Goal: Task Accomplishment & Management: Complete application form

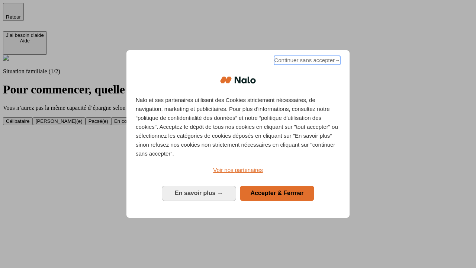
click at [306, 61] on span "Continuer sans accepter →" at bounding box center [307, 60] width 66 height 9
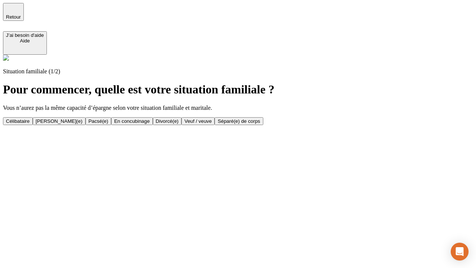
click at [150, 121] on div "En concubinage" at bounding box center [132, 121] width 36 height 6
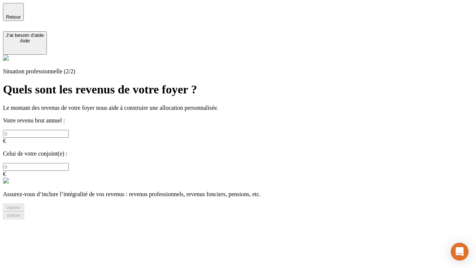
click at [69, 130] on input "text" at bounding box center [36, 134] width 66 height 8
type input "30 000"
click at [21, 204] on div "Valider" at bounding box center [13, 207] width 15 height 6
type input "0"
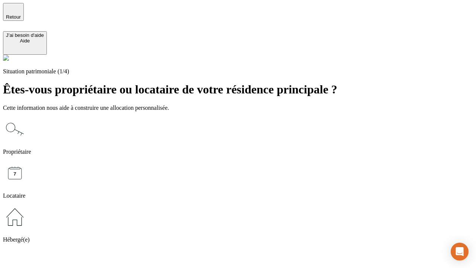
click at [27, 161] on icon at bounding box center [15, 173] width 24 height 24
type input "1 000"
click at [27, 161] on icon at bounding box center [15, 173] width 24 height 24
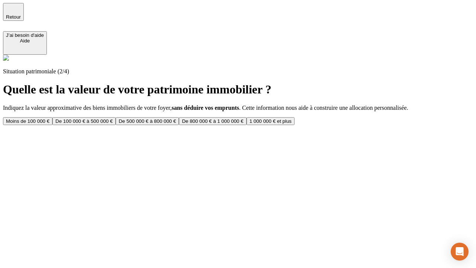
click at [49, 118] on div "Moins de 100 000 €" at bounding box center [27, 121] width 43 height 6
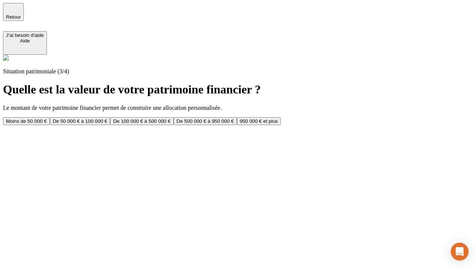
click at [47, 118] on div "Moins de 50 000 €" at bounding box center [26, 121] width 41 height 6
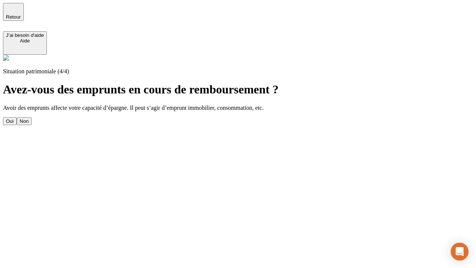
click at [29, 118] on div "Non" at bounding box center [24, 121] width 9 height 6
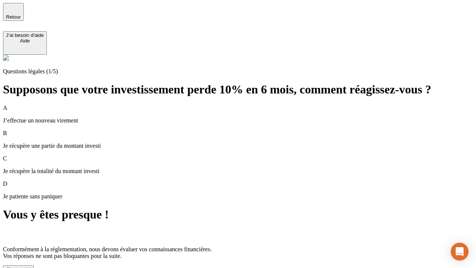
click at [31, 266] on div "C'est noté !" at bounding box center [18, 269] width 25 height 6
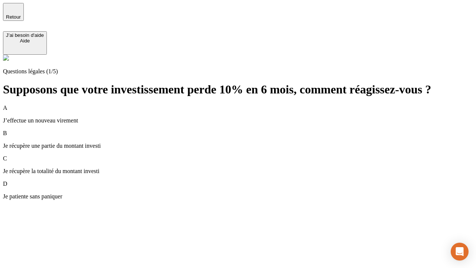
click at [247, 104] on div "A J’effectue un nouveau virement" at bounding box center [238, 113] width 470 height 19
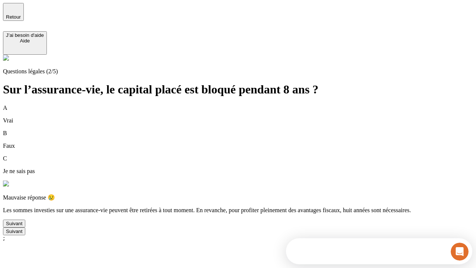
click at [22, 226] on div "Suivant" at bounding box center [14, 223] width 16 height 6
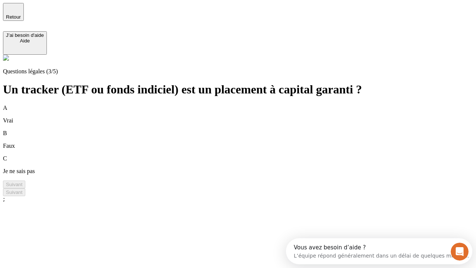
click at [247, 104] on div "A Vrai" at bounding box center [238, 113] width 470 height 19
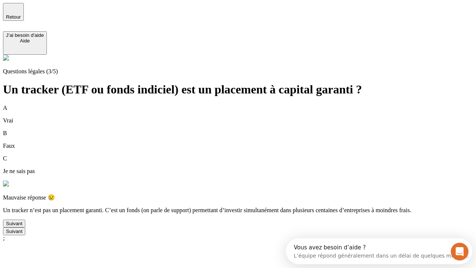
click at [22, 226] on div "Suivant" at bounding box center [14, 223] width 16 height 6
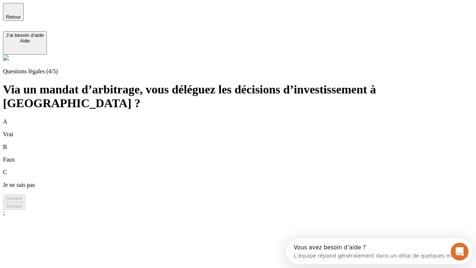
click at [247, 118] on div "A Vrai" at bounding box center [238, 127] width 470 height 19
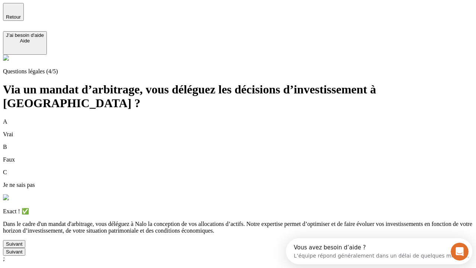
click at [22, 246] on div "Suivant" at bounding box center [14, 244] width 16 height 6
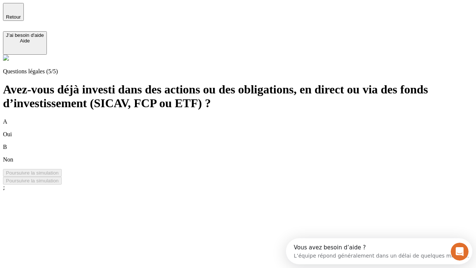
click at [247, 143] on div "B Non" at bounding box center [238, 152] width 470 height 19
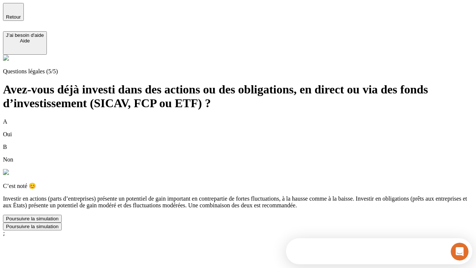
click at [59, 221] on div "Poursuivre la simulation" at bounding box center [32, 219] width 53 height 6
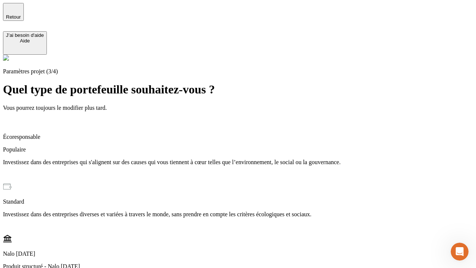
click at [247, 159] on p "Investissez dans des entreprises qui s'alignent sur des causes qui vous tiennen…" at bounding box center [238, 162] width 470 height 7
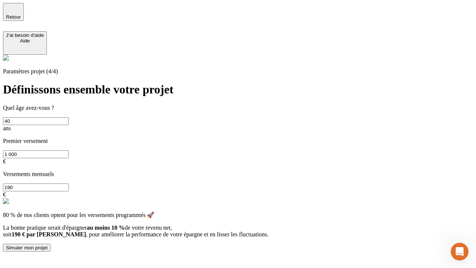
type input "40"
click at [69, 150] on input "1 000" at bounding box center [36, 154] width 66 height 8
type input "10 000"
click at [69, 183] on input "190" at bounding box center [36, 187] width 66 height 8
type input "640"
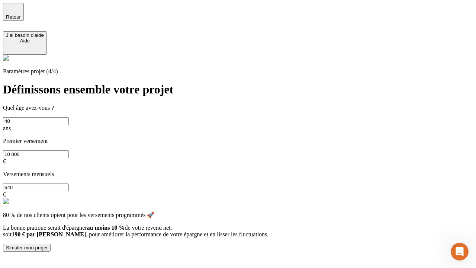
click at [48, 245] on div "Simuler mon projet" at bounding box center [27, 248] width 42 height 6
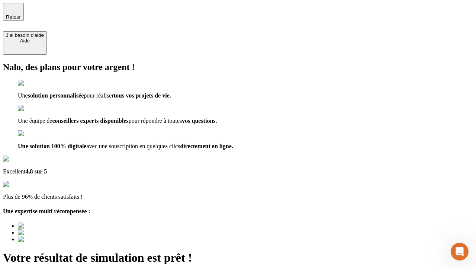
type input "[EMAIL_ADDRESS][DOMAIN_NAME]"
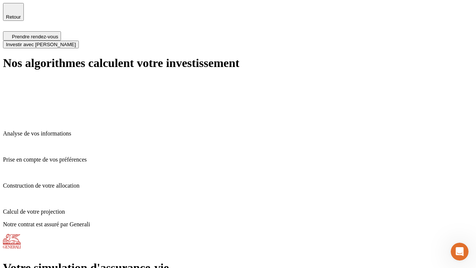
scroll to position [3, 0]
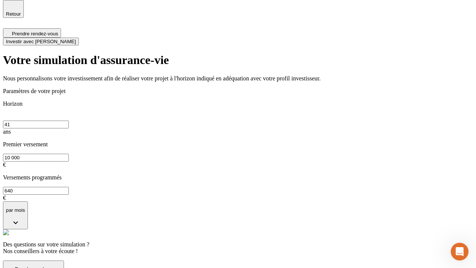
click at [76, 39] on span "Investir avec [PERSON_NAME]" at bounding box center [41, 42] width 70 height 6
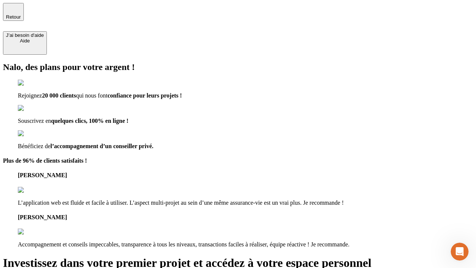
type input "[EMAIL_ADDRESS][DOMAIN_NAME]"
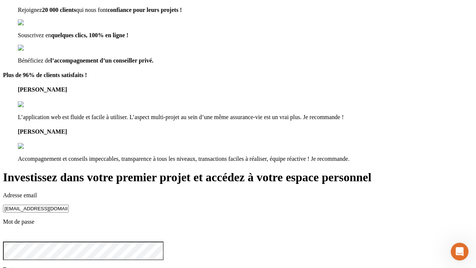
scroll to position [7, 0]
